Goal: Task Accomplishment & Management: Manage account settings

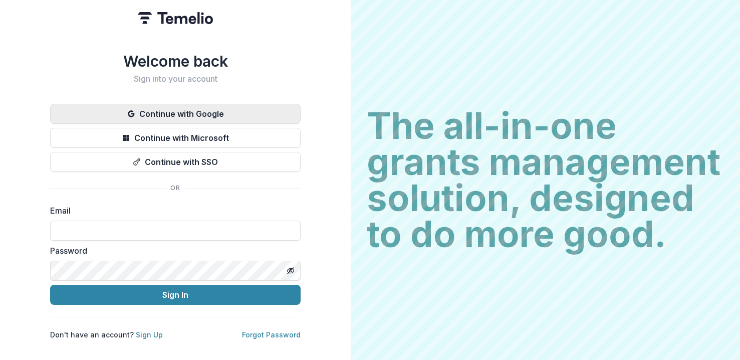
click at [218, 108] on button "Continue with Google" at bounding box center [175, 114] width 250 height 20
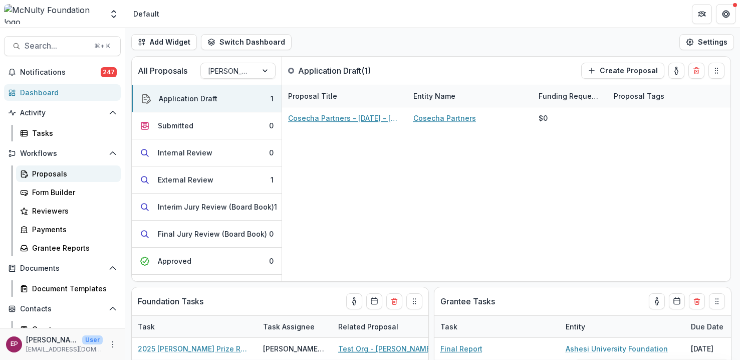
click at [45, 171] on div "Proposals" at bounding box center [72, 173] width 81 height 11
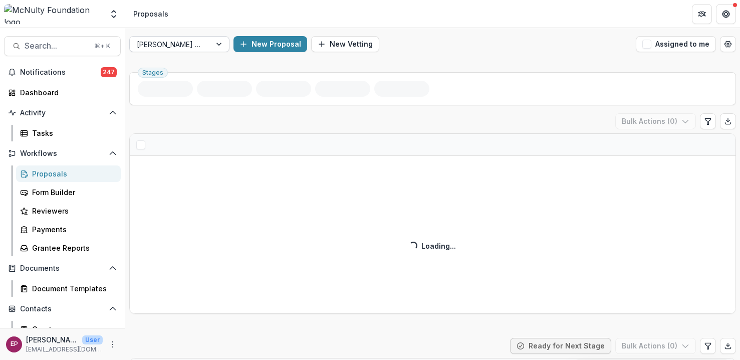
click at [158, 51] on div "[PERSON_NAME] Prize" at bounding box center [170, 44] width 81 height 15
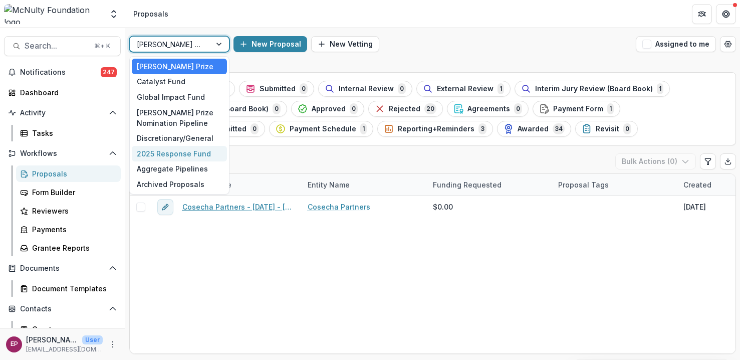
click at [182, 159] on div "2025 Response Fund" at bounding box center [179, 154] width 95 height 16
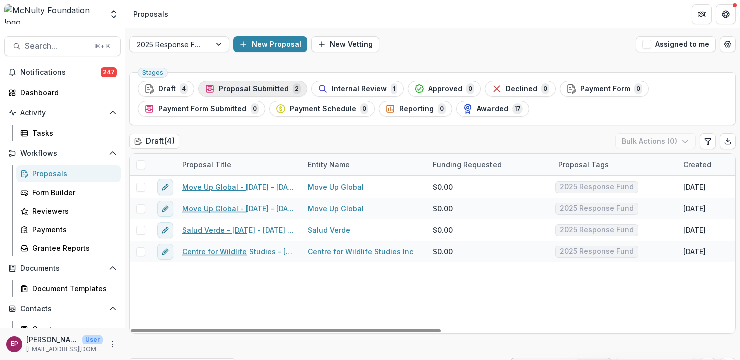
click at [238, 91] on span "Proposal Submitted" at bounding box center [254, 89] width 70 height 9
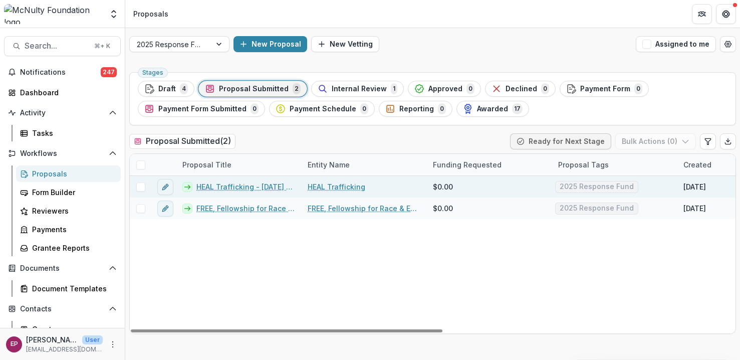
click at [252, 187] on link "HEAL Trafficking - [DATE] - [DATE] Response Fund" at bounding box center [245, 186] width 99 height 11
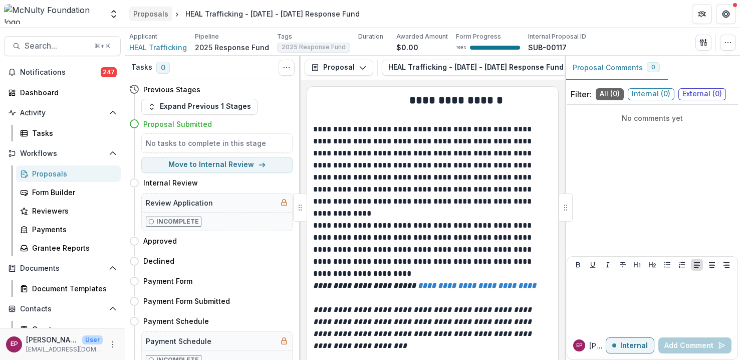
click at [153, 18] on div "Proposals" at bounding box center [150, 14] width 35 height 11
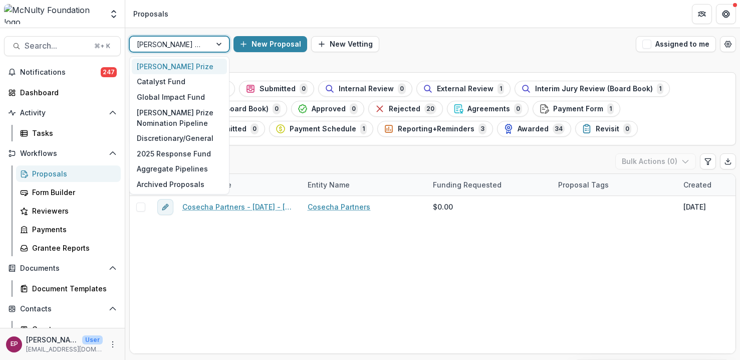
click at [179, 42] on div at bounding box center [170, 44] width 67 height 13
click at [182, 149] on div "2025 Response Fund" at bounding box center [179, 154] width 95 height 16
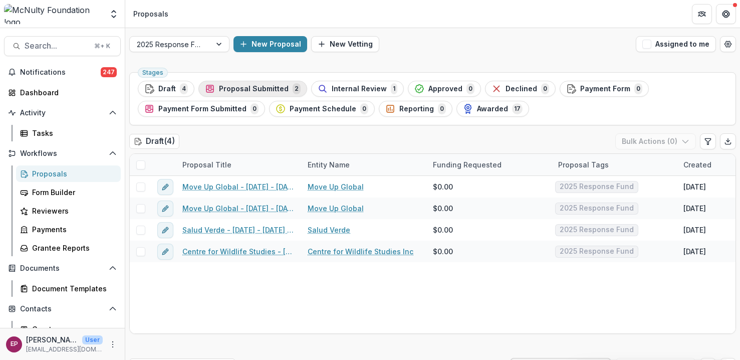
click at [260, 89] on span "Proposal Submitted" at bounding box center [254, 89] width 70 height 9
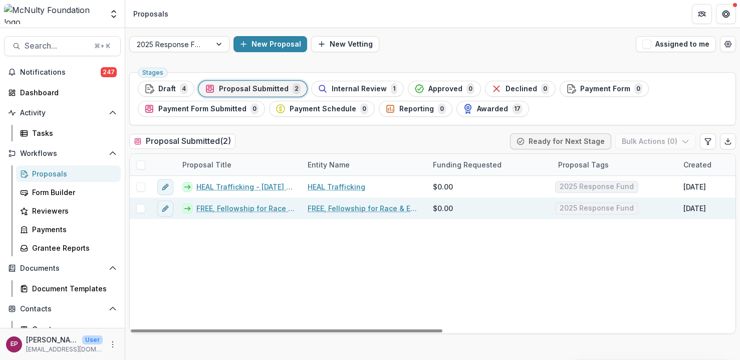
click at [242, 209] on link "FREE, Fellowship for Race & Equity in Education - [DATE] - [DATE] Response Fund" at bounding box center [245, 208] width 99 height 11
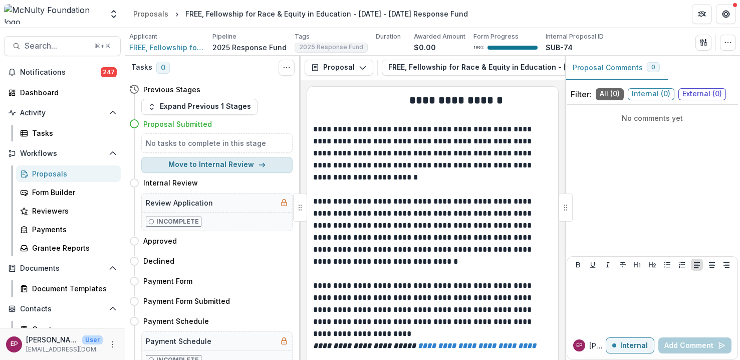
click at [252, 172] on button "Move to Internal Review" at bounding box center [216, 165] width 151 height 16
select select "**********"
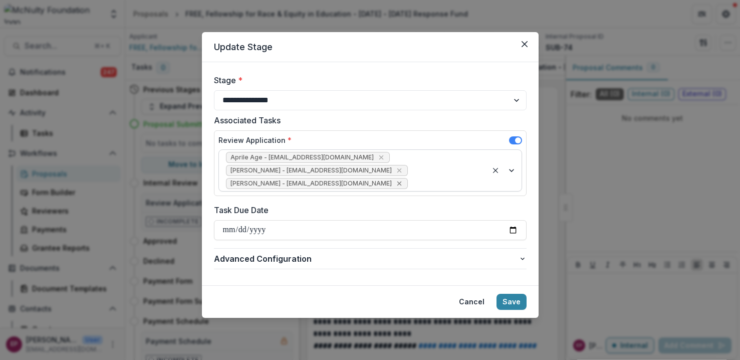
click at [395, 185] on icon "Remove Ananya Gouthi - agouthi@mcnultyfound.org" at bounding box center [399, 183] width 8 height 8
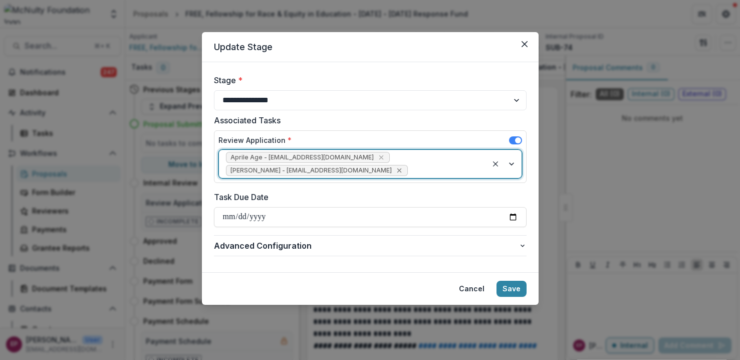
click at [395, 169] on icon "Remove Abiola Makinwa - amakinwa@mcnultyfound.org" at bounding box center [399, 170] width 8 height 8
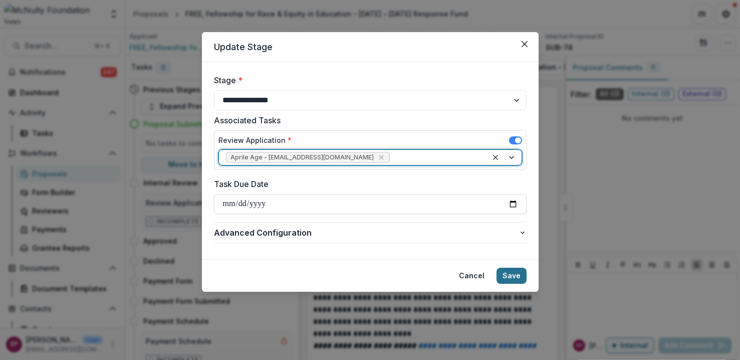
click at [506, 272] on button "Save" at bounding box center [511, 275] width 30 height 16
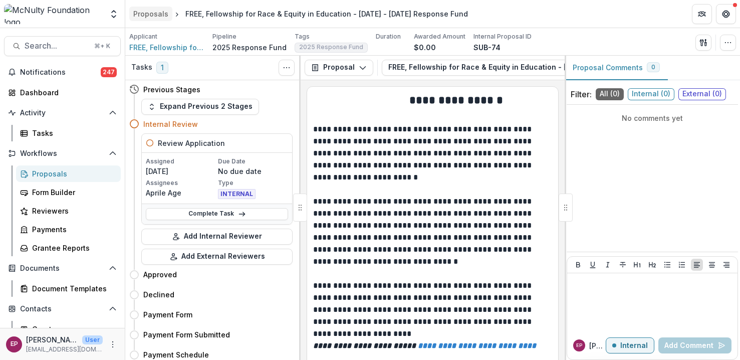
click at [156, 13] on div "Proposals" at bounding box center [150, 14] width 35 height 11
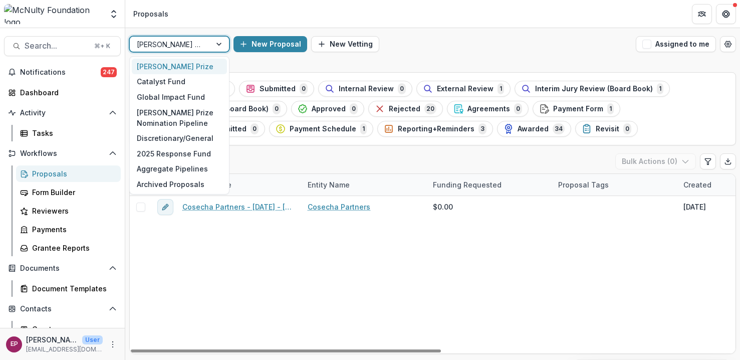
click at [203, 39] on div at bounding box center [170, 44] width 67 height 13
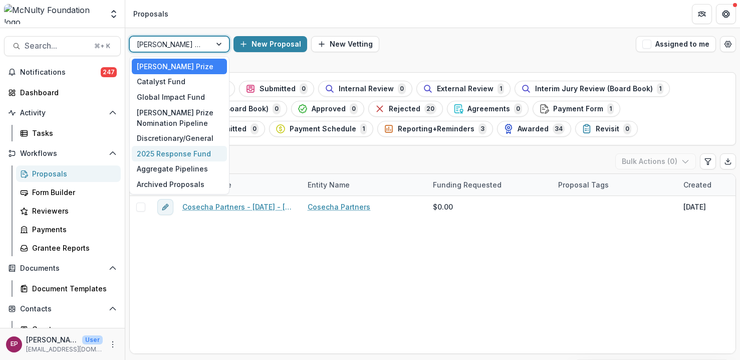
click at [212, 155] on div "2025 Response Fund" at bounding box center [179, 154] width 95 height 16
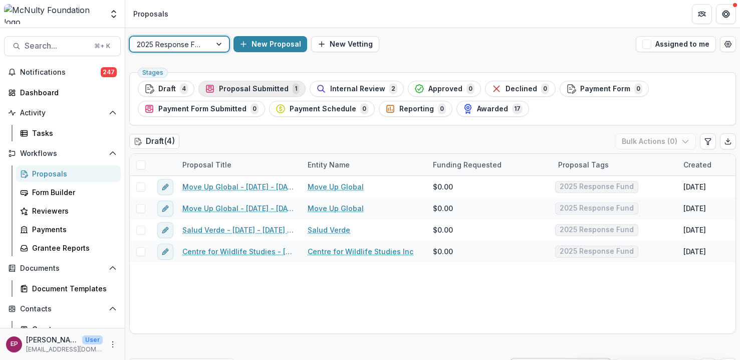
click at [278, 88] on span "Proposal Submitted" at bounding box center [254, 89] width 70 height 9
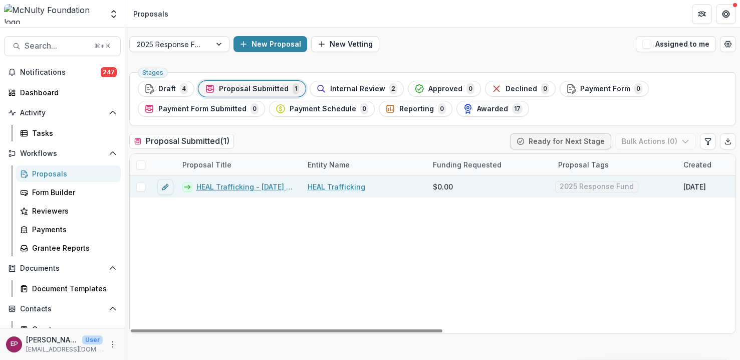
click at [258, 183] on link "HEAL Trafficking - [DATE] - [DATE] Response Fund" at bounding box center [245, 186] width 99 height 11
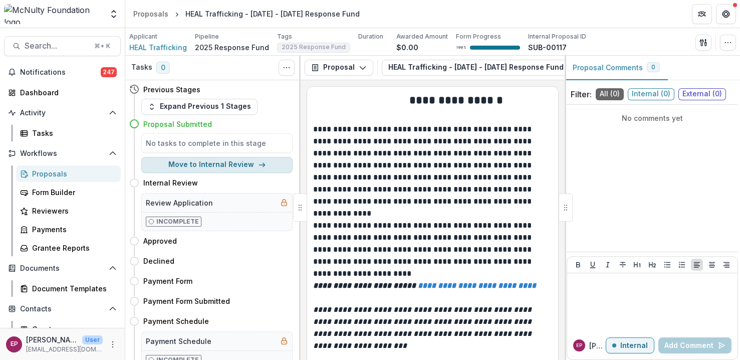
click at [262, 163] on button "Move to Internal Review" at bounding box center [216, 165] width 151 height 16
select select "**********"
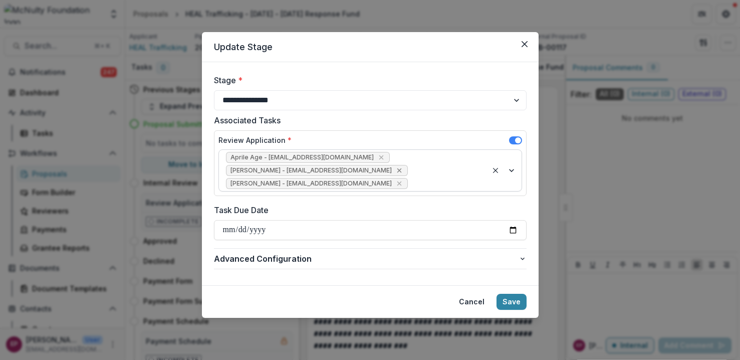
click at [397, 171] on icon "Remove Abiola Makinwa - amakinwa@mcnultyfound.org" at bounding box center [399, 170] width 5 height 5
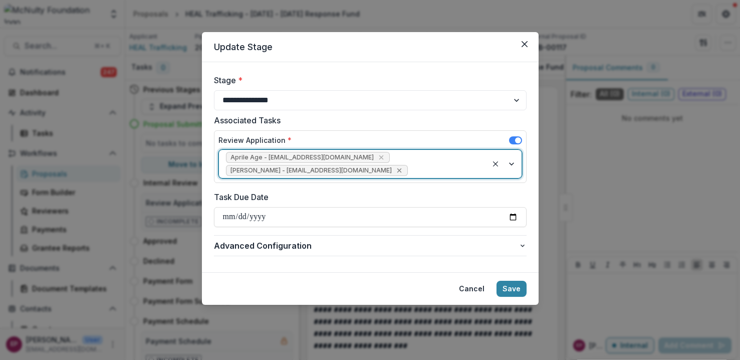
click at [395, 171] on icon "Remove Ananya Gouthi - agouthi@mcnultyfound.org" at bounding box center [399, 170] width 8 height 8
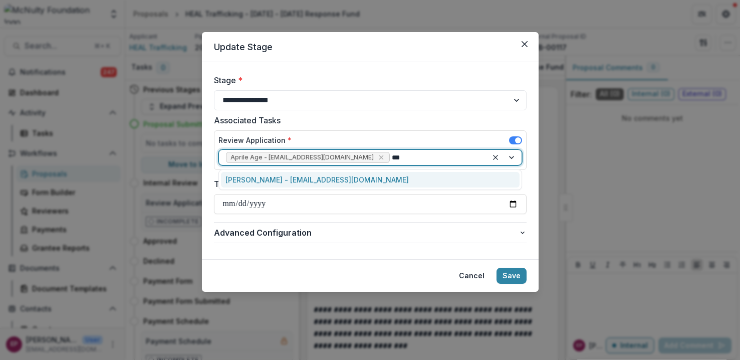
type input "****"
click at [358, 179] on div "[PERSON_NAME] - [EMAIL_ADDRESS][DOMAIN_NAME]" at bounding box center [370, 180] width 298 height 16
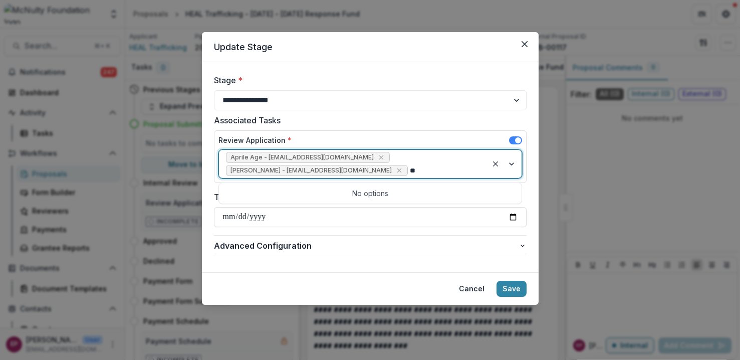
type input "*"
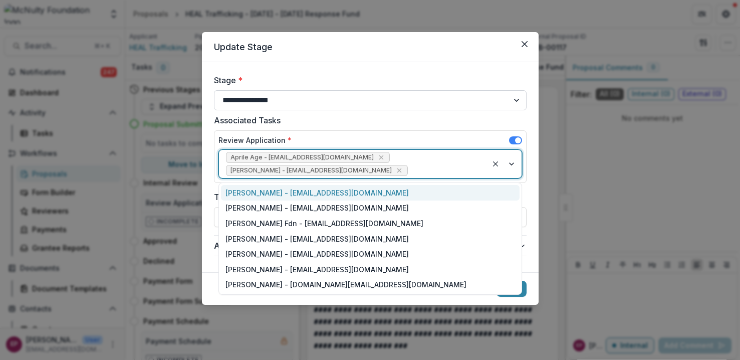
click at [421, 96] on select "**********" at bounding box center [370, 100] width 312 height 20
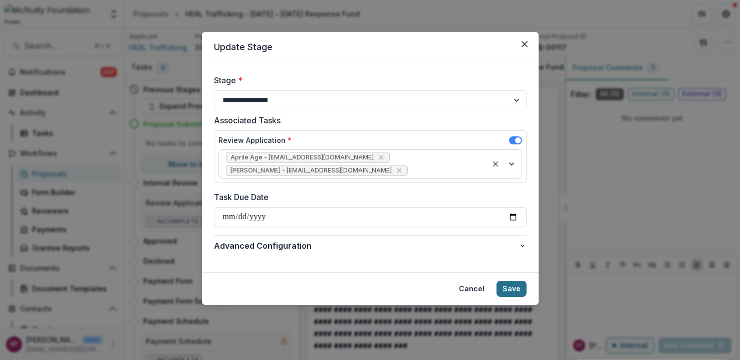
click at [510, 292] on button "Save" at bounding box center [511, 288] width 30 height 16
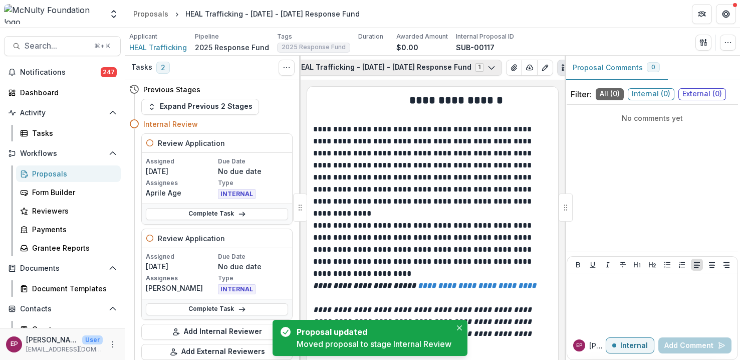
scroll to position [0, 102]
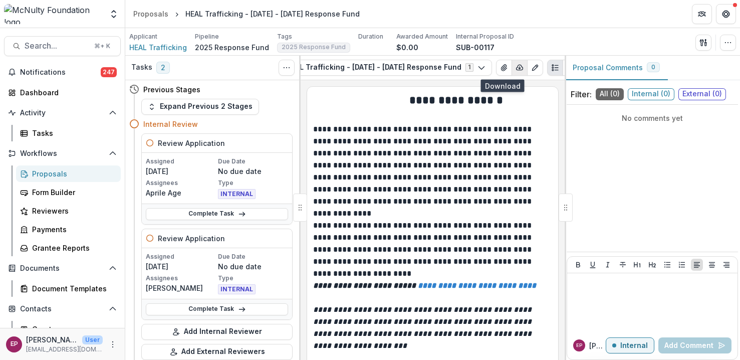
click at [511, 69] on button "button" at bounding box center [519, 68] width 16 height 16
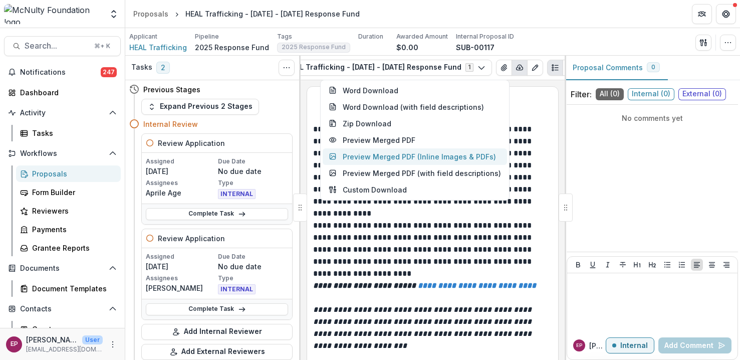
click at [454, 157] on button "Preview Merged PDF (Inline Images & PDFs)" at bounding box center [415, 156] width 184 height 17
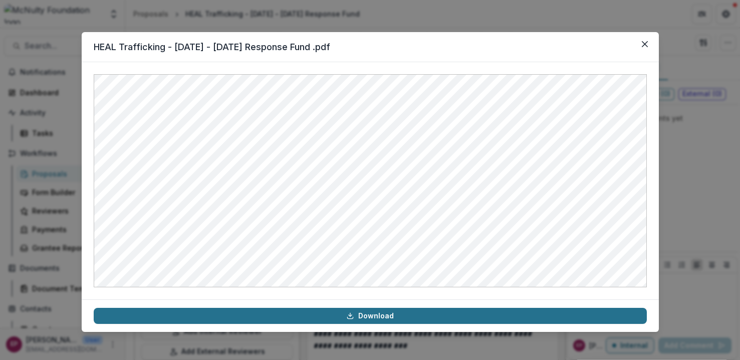
click at [394, 315] on link "Download" at bounding box center [370, 315] width 553 height 16
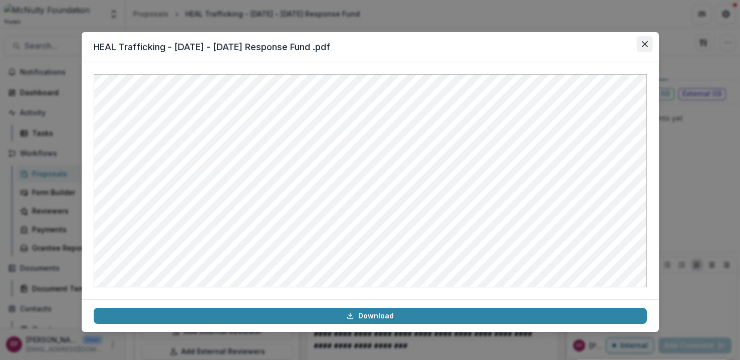
click at [647, 45] on icon "Close" at bounding box center [645, 44] width 6 height 6
